Goal: Obtain resource: Download file/media

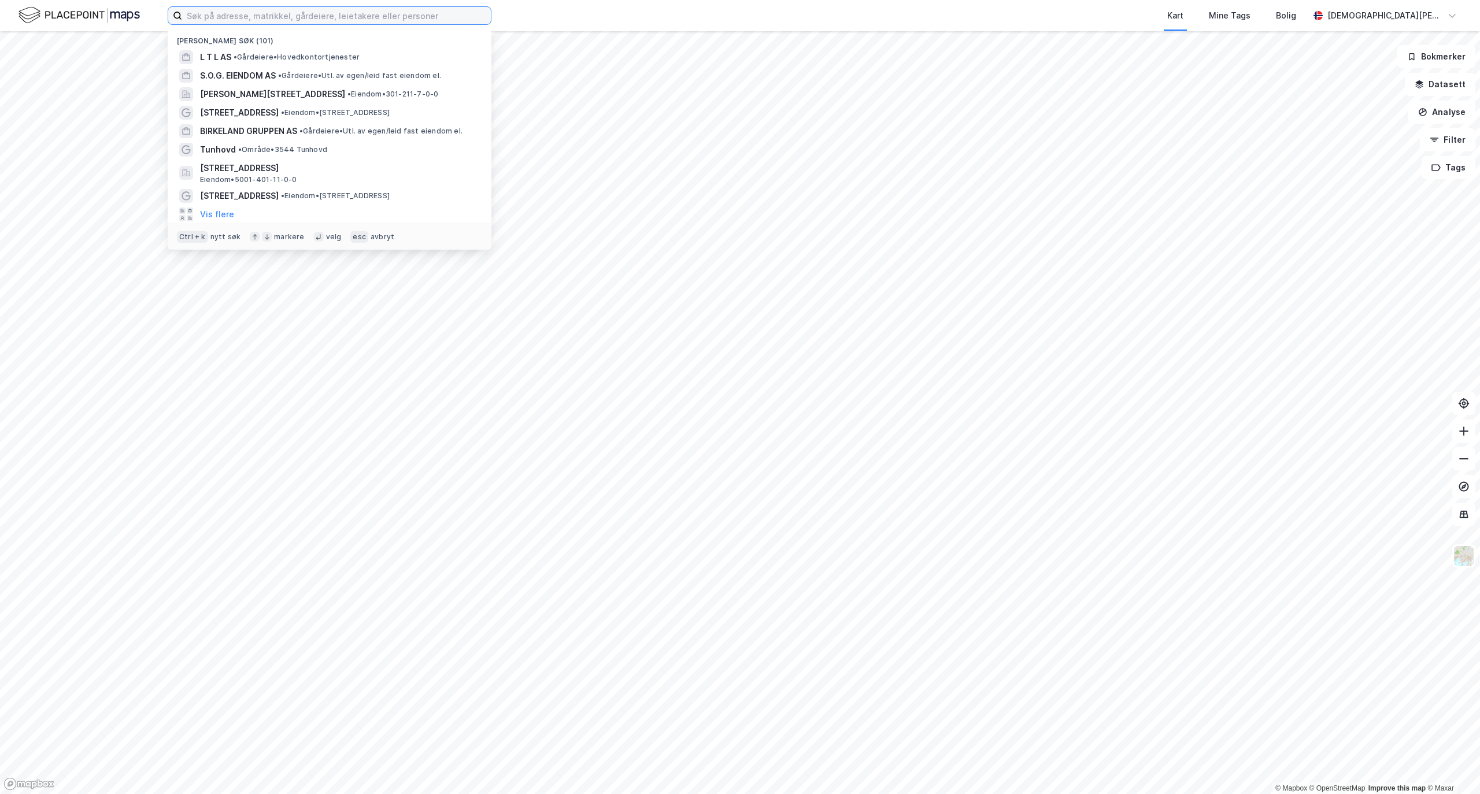
click at [278, 12] on input at bounding box center [336, 15] width 309 height 17
paste input "Gimleveien 22 Næring AS"
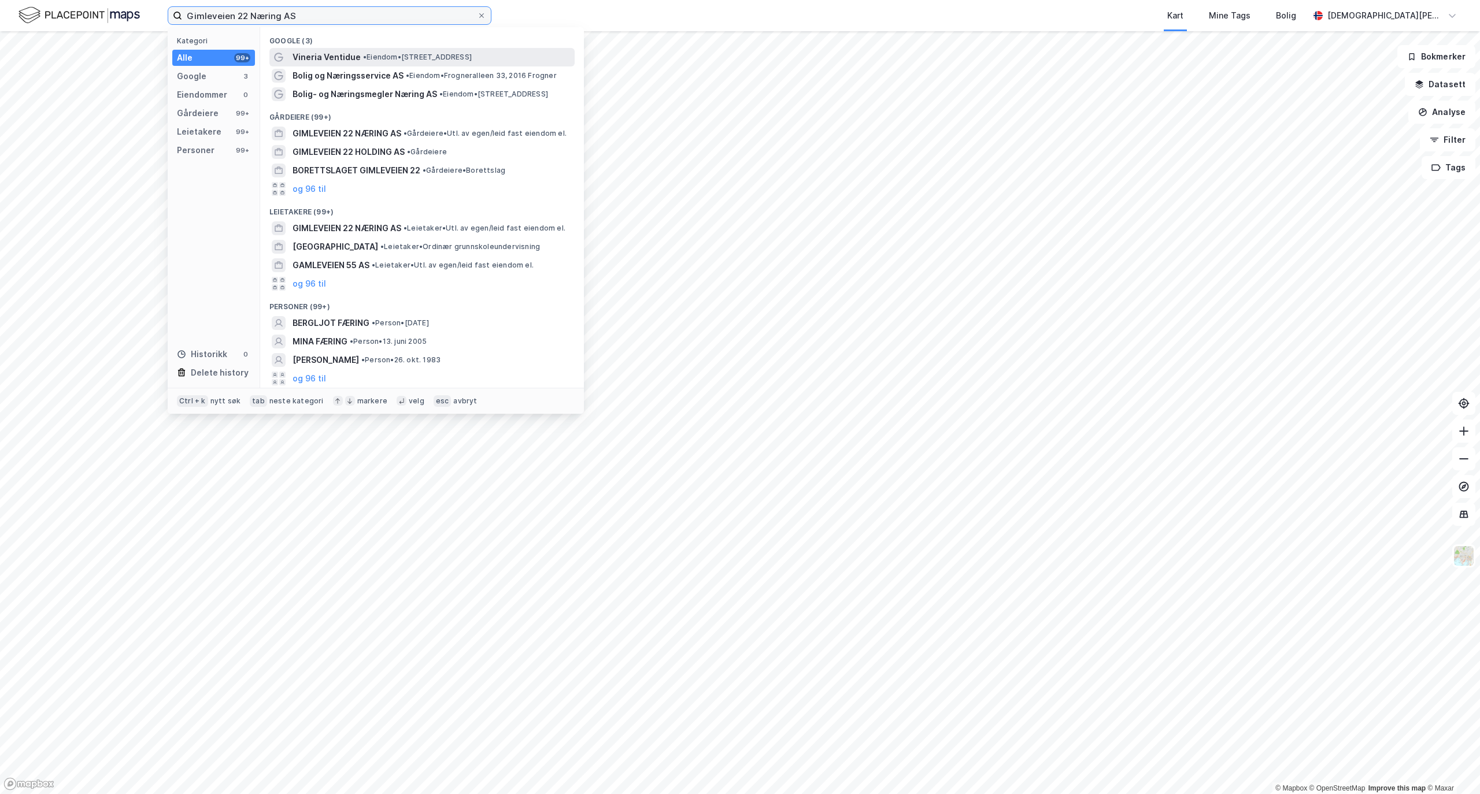
type input "Gimleveien 22 Næring AS"
click at [378, 53] on span "• Eiendom • [STREET_ADDRESS]" at bounding box center [417, 57] width 109 height 9
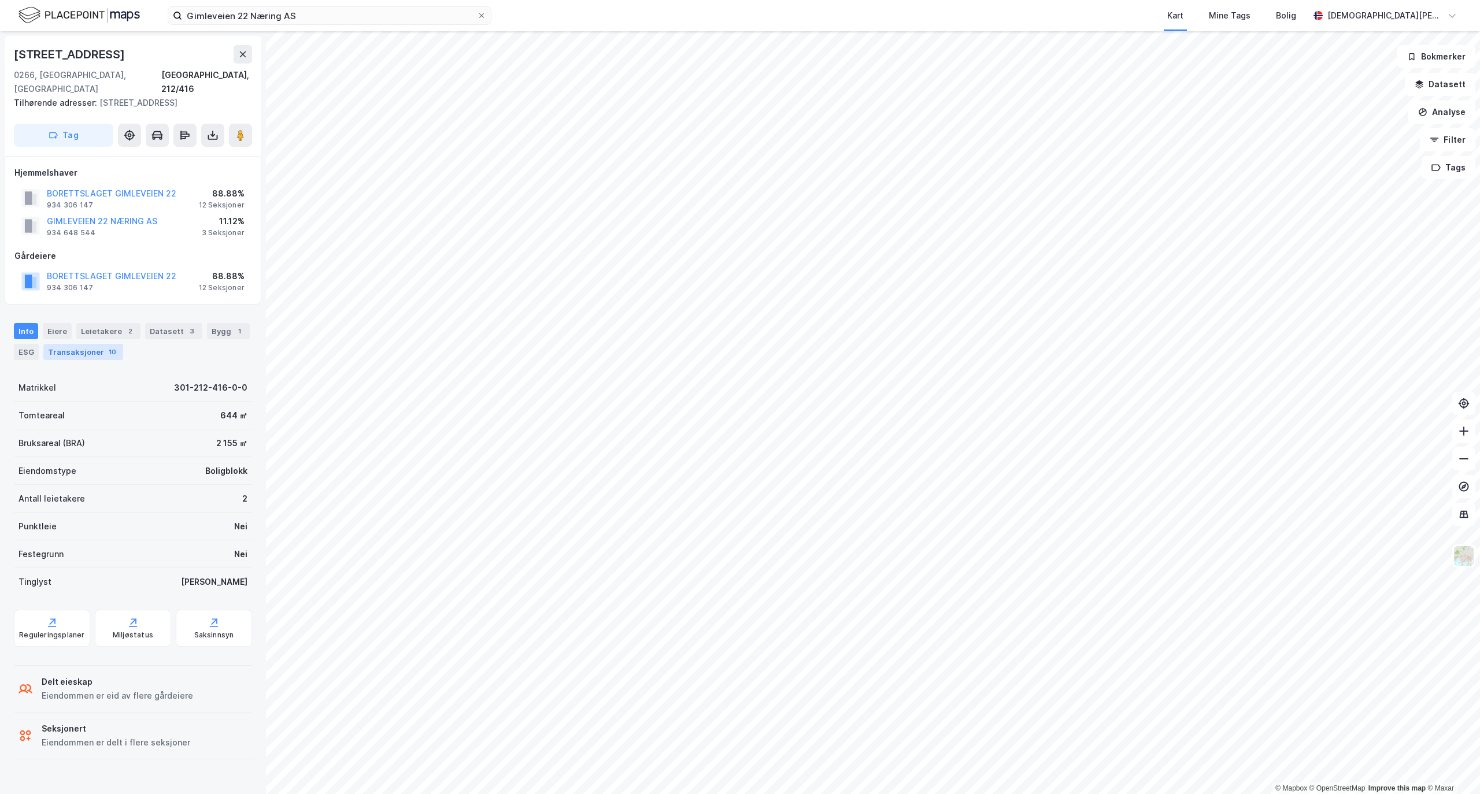
click at [101, 344] on div "Transaksjoner 10" at bounding box center [83, 352] width 80 height 16
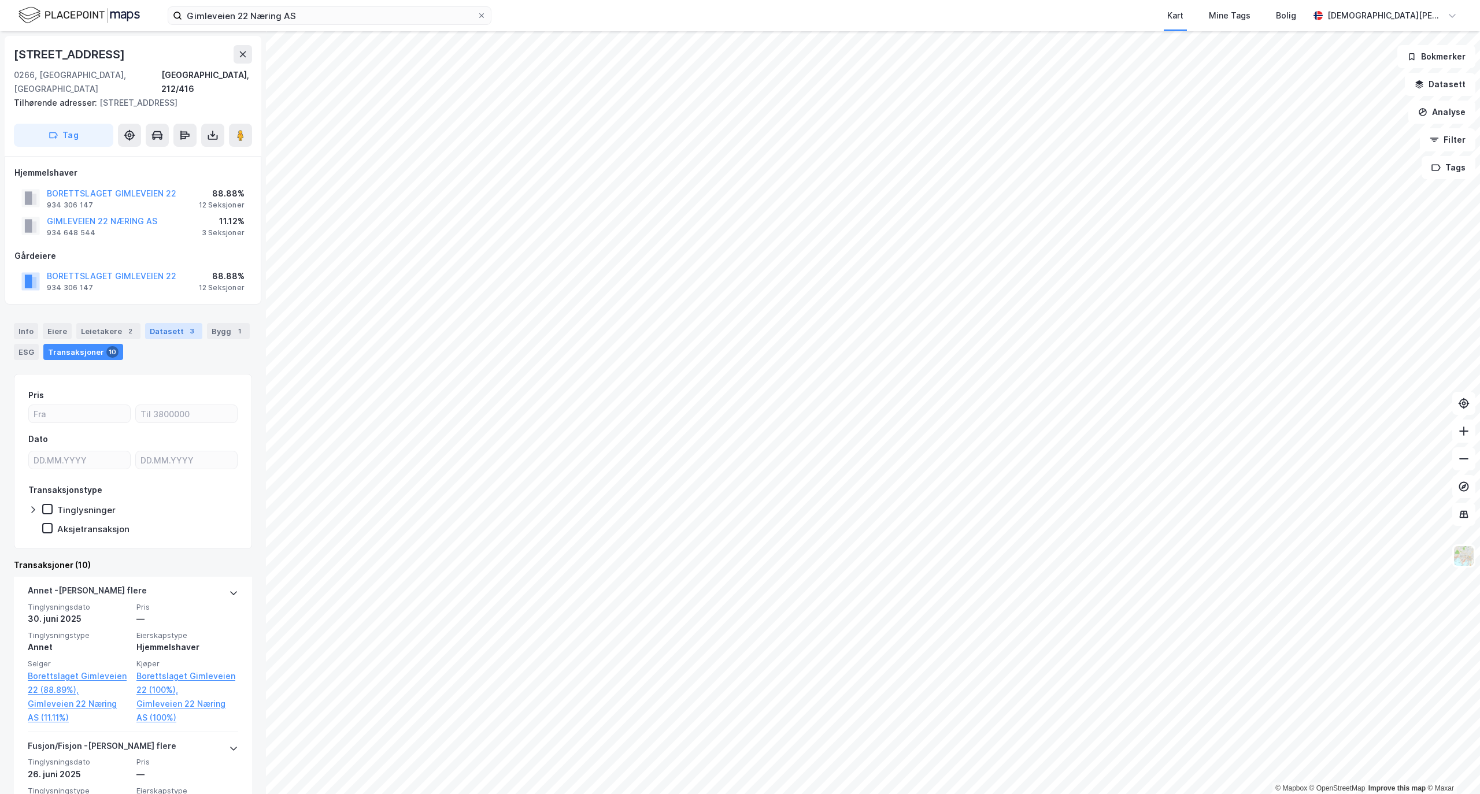
click at [170, 323] on div "Datasett 3" at bounding box center [173, 331] width 57 height 16
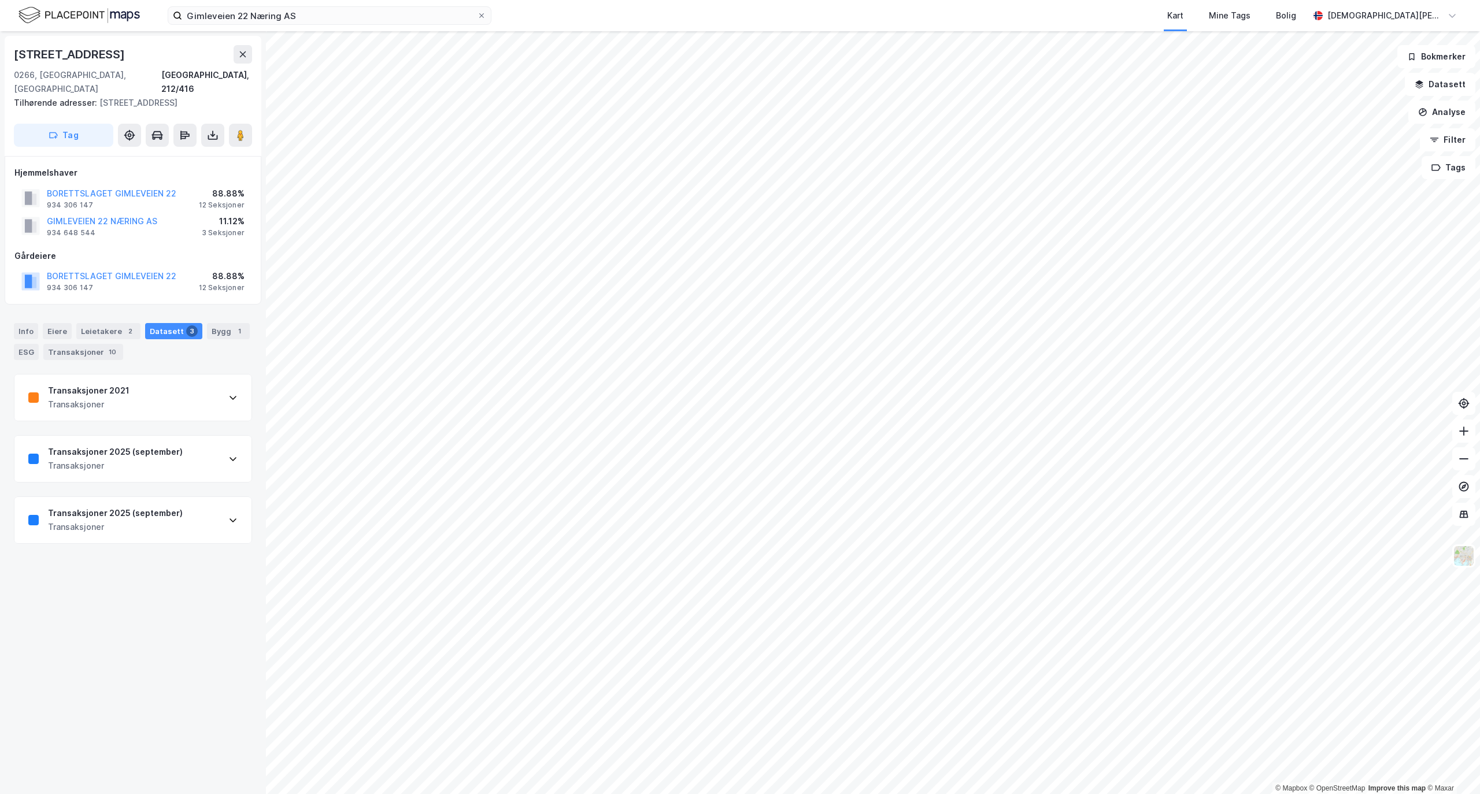
click at [181, 383] on div "Transaksjoner 2021 Transaksjoner" at bounding box center [132, 398] width 237 height 46
click at [224, 390] on div "Transaksjoner 2021 Transaksjoner" at bounding box center [132, 398] width 237 height 46
click at [228, 454] on icon at bounding box center [232, 458] width 9 height 9
click at [191, 391] on div "Transaksjoner 2021 Transaksjoner" at bounding box center [132, 398] width 237 height 46
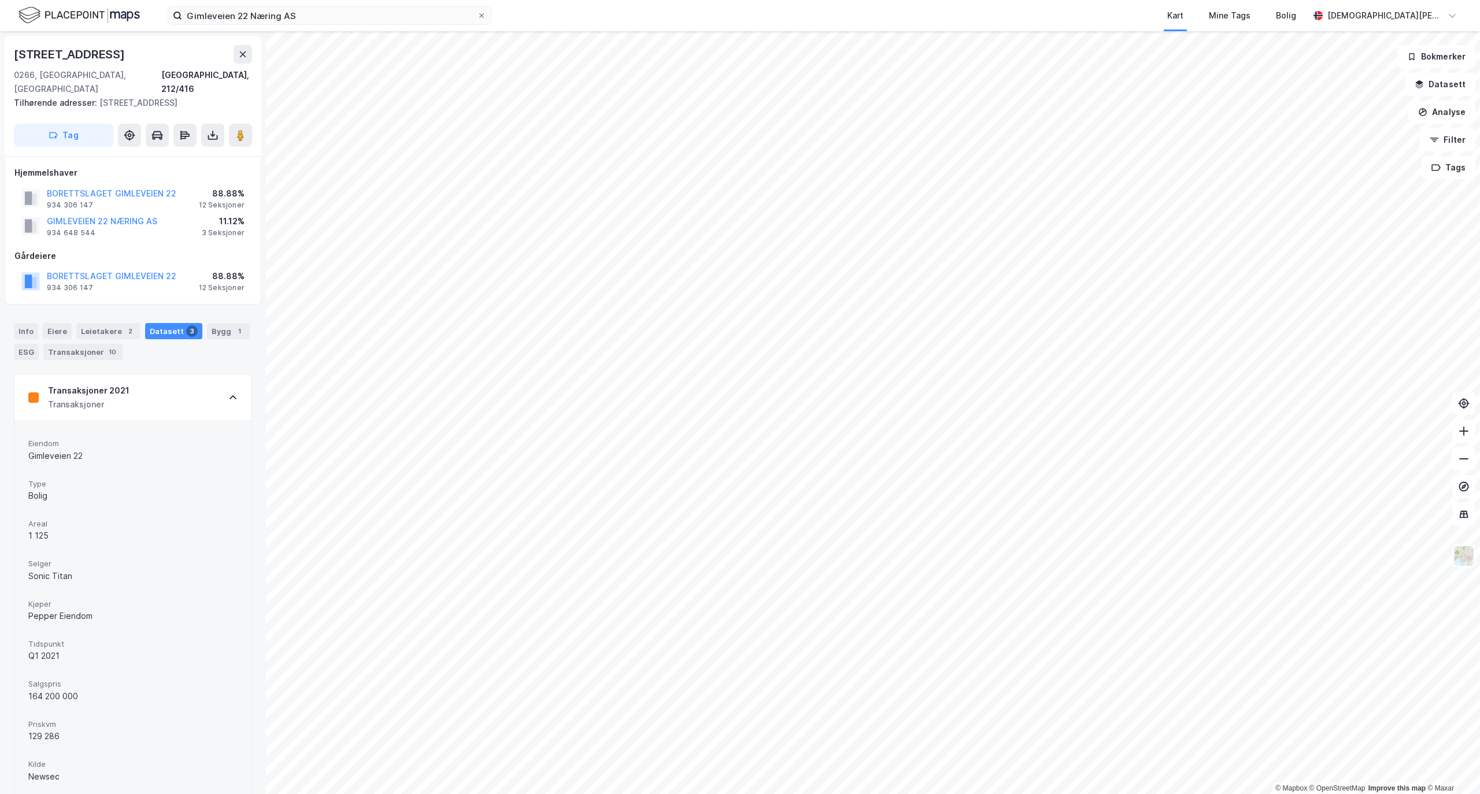
click at [191, 391] on div "Transaksjoner 2021 Transaksjoner" at bounding box center [132, 398] width 237 height 46
click at [106, 346] on div "10" at bounding box center [112, 352] width 12 height 12
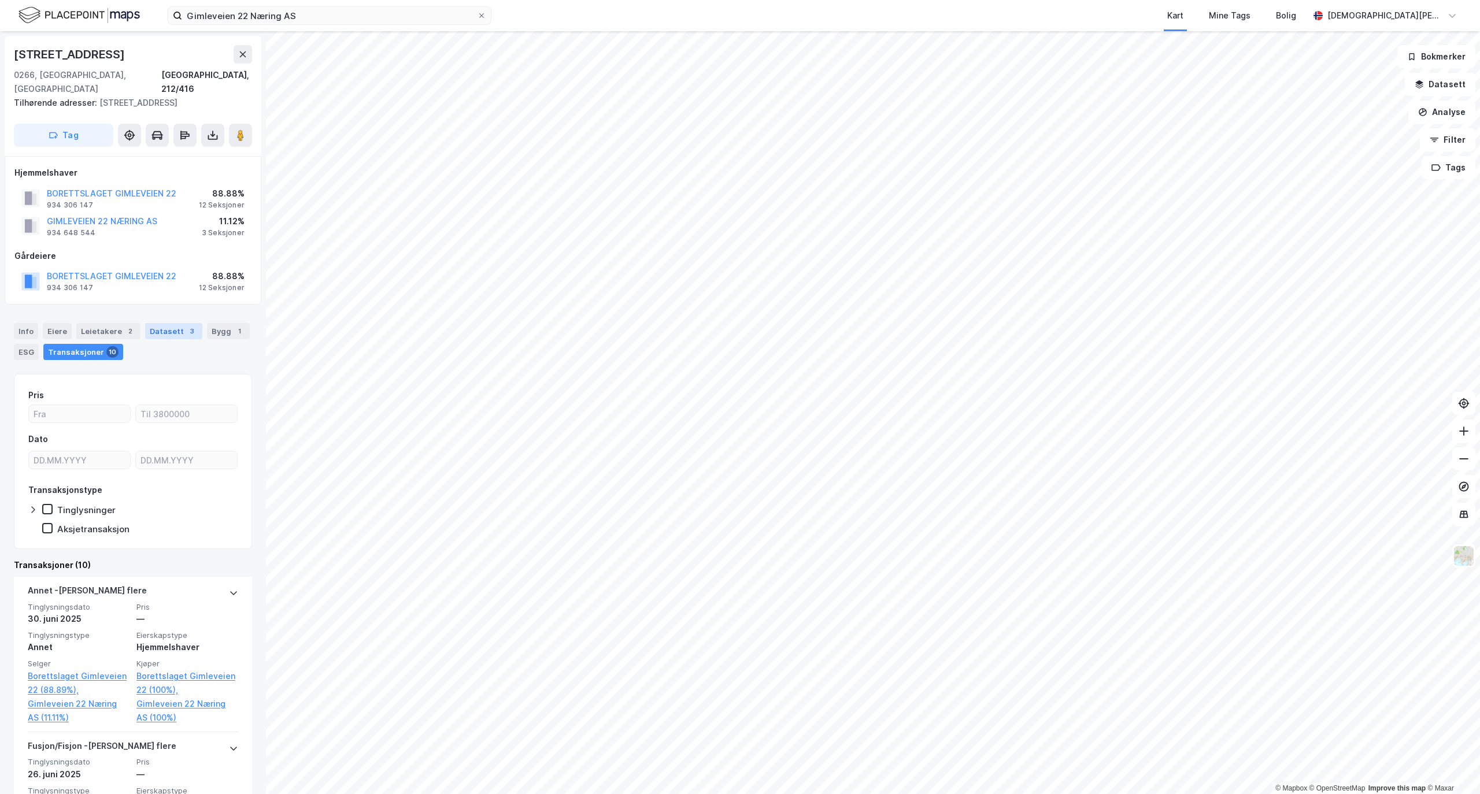
click at [192, 323] on div "Datasett 3" at bounding box center [173, 331] width 57 height 16
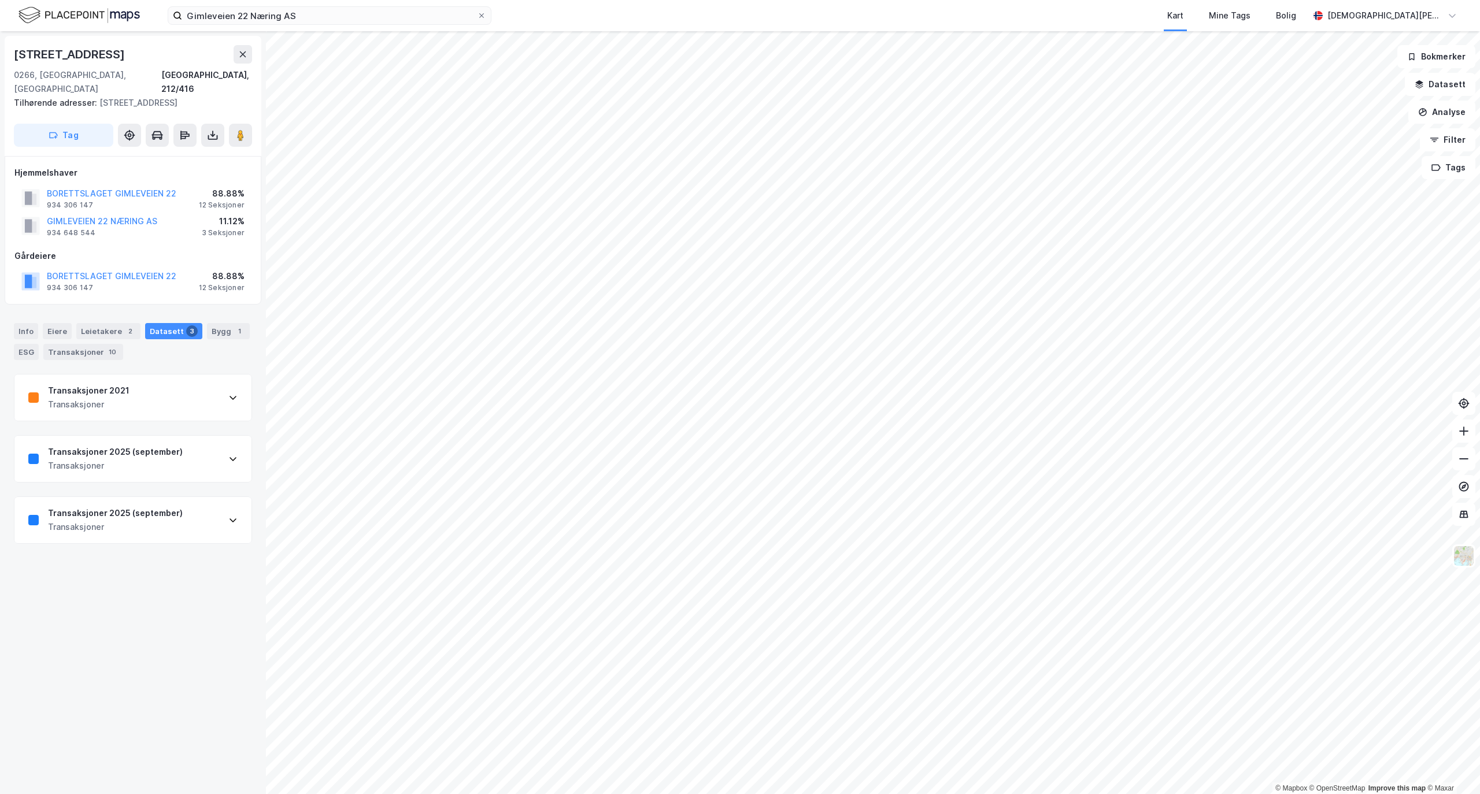
click at [200, 375] on div "Transaksjoner 2021 Transaksjoner" at bounding box center [132, 398] width 237 height 46
click at [213, 131] on icon at bounding box center [212, 134] width 1 height 6
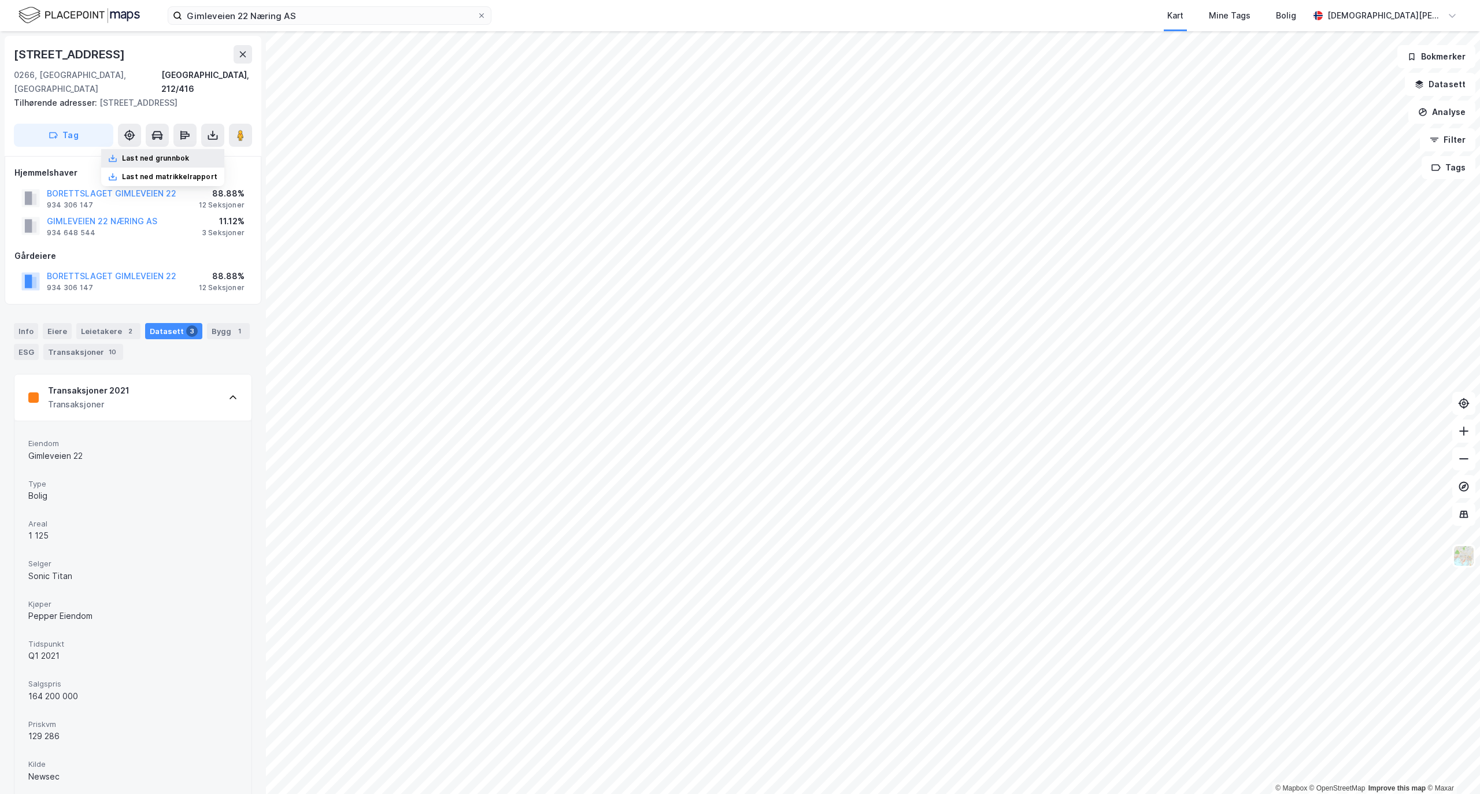
click at [158, 154] on div "Last ned grunnbok" at bounding box center [155, 158] width 67 height 9
click at [46, 323] on div "Eiere" at bounding box center [57, 331] width 29 height 16
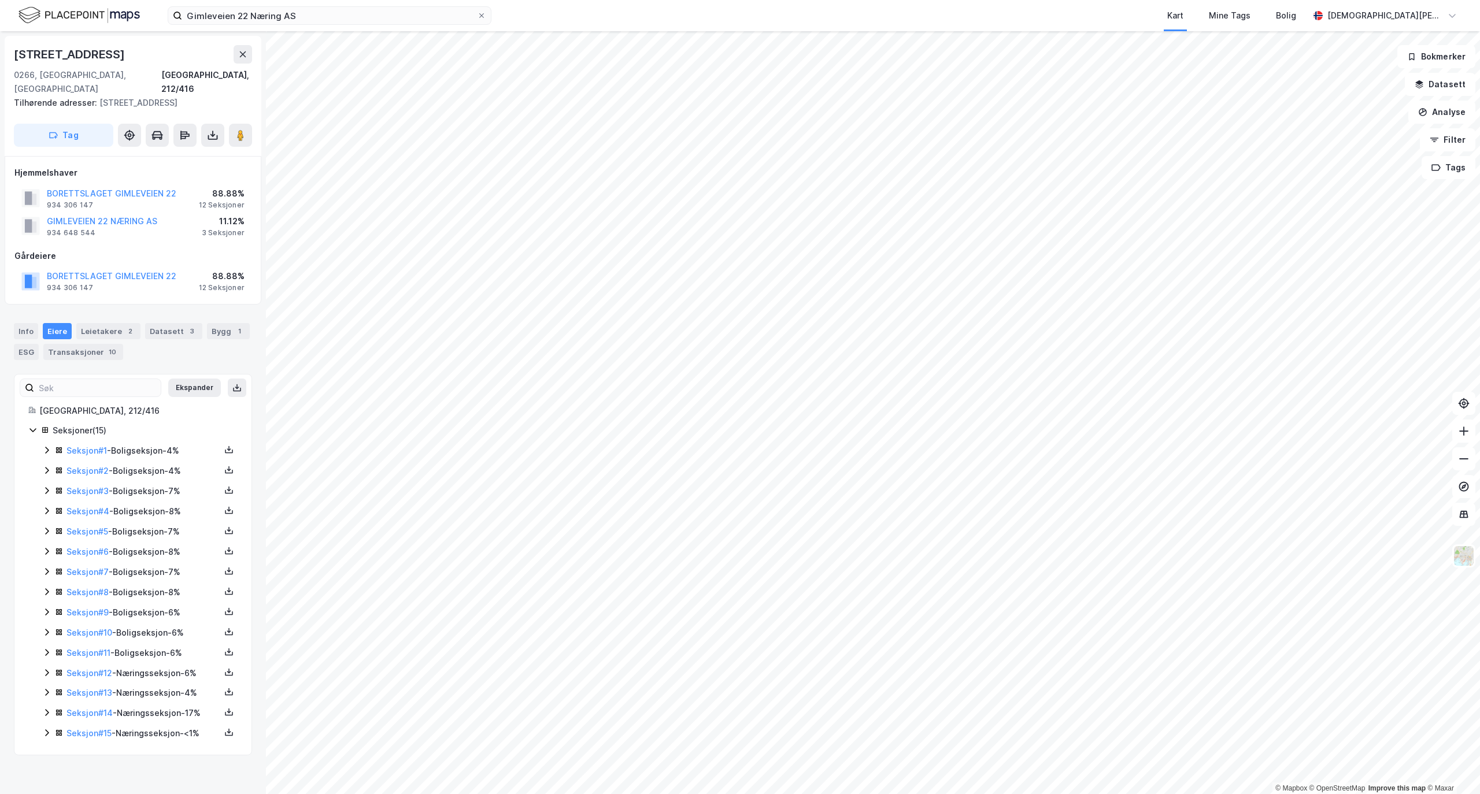
click at [45, 668] on icon at bounding box center [46, 672] width 9 height 9
click at [224, 668] on icon at bounding box center [228, 672] width 9 height 9
click at [154, 632] on div "Grunnbok" at bounding box center [159, 638] width 39 height 14
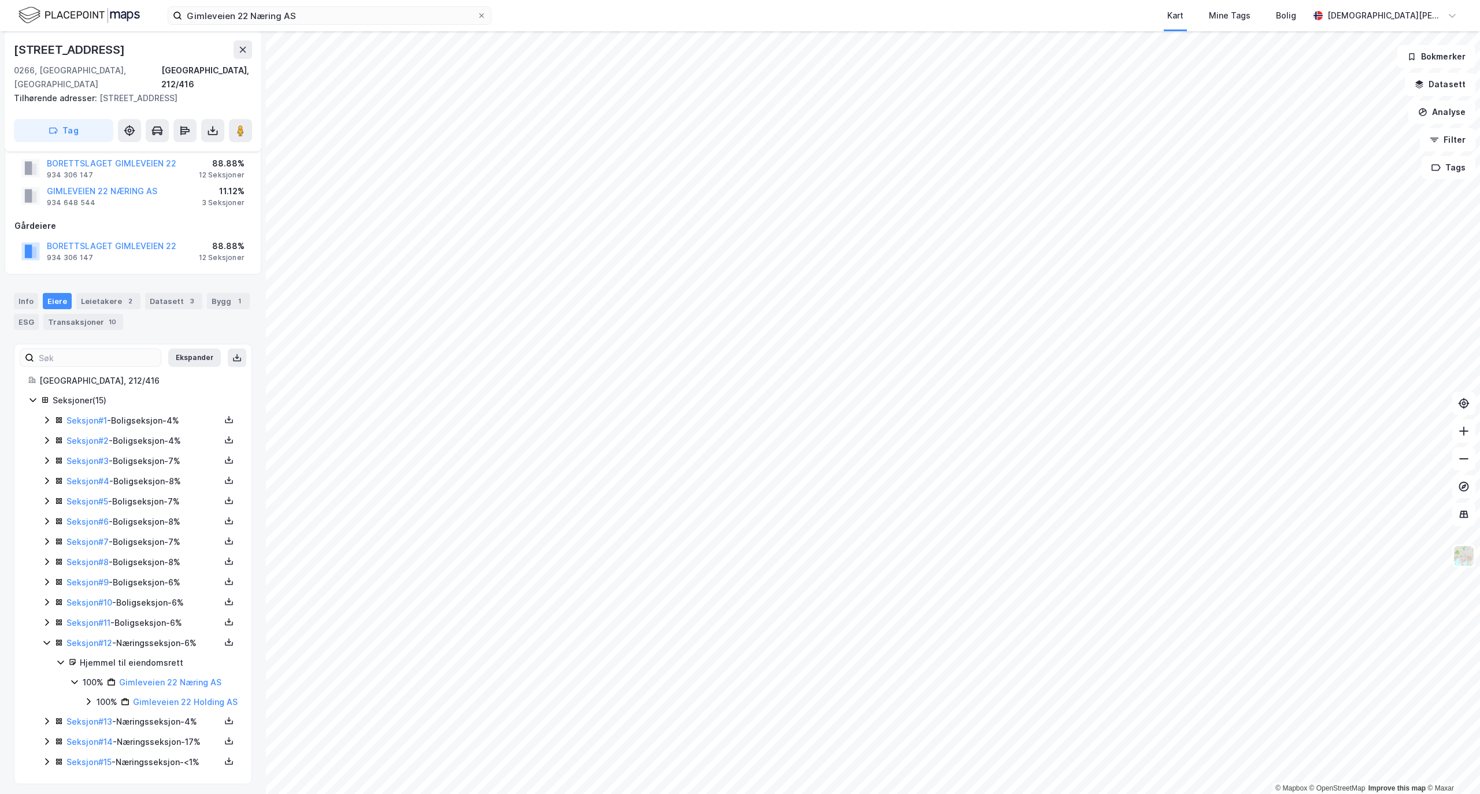
scroll to position [45, 0]
click at [224, 715] on icon at bounding box center [228, 716] width 9 height 9
click at [224, 735] on icon at bounding box center [228, 737] width 9 height 9
click at [151, 703] on div "Grunnbok" at bounding box center [159, 703] width 39 height 14
click at [224, 734] on icon at bounding box center [228, 737] width 9 height 9
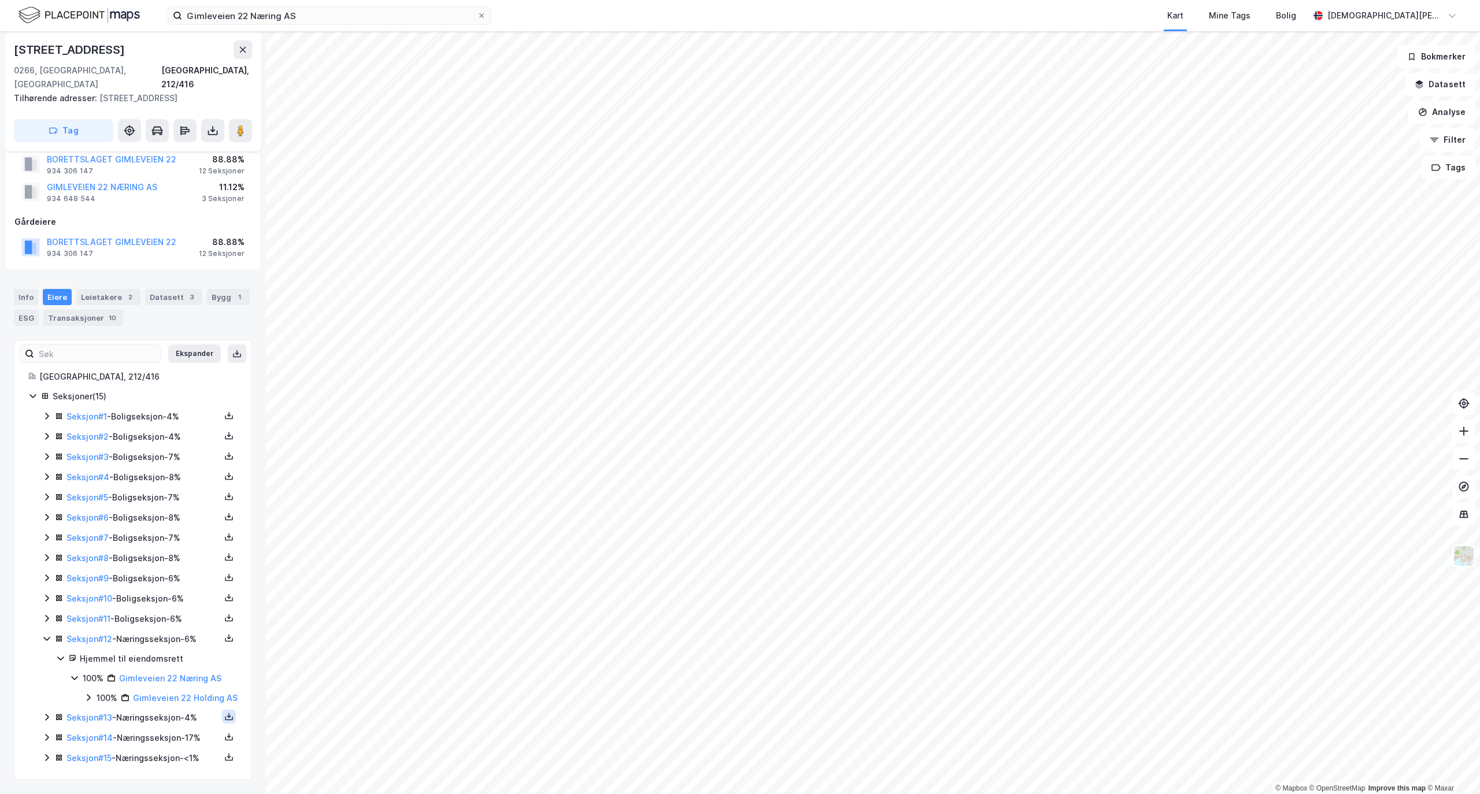
click at [222, 712] on button at bounding box center [229, 717] width 14 height 14
click at [170, 683] on div "Grunnbok" at bounding box center [165, 682] width 102 height 28
